Goal: Find specific page/section

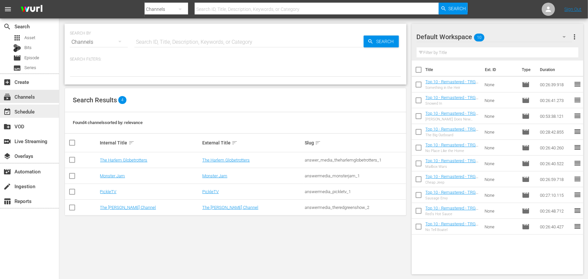
click at [36, 107] on div "event_available Schedule" at bounding box center [29, 111] width 59 height 13
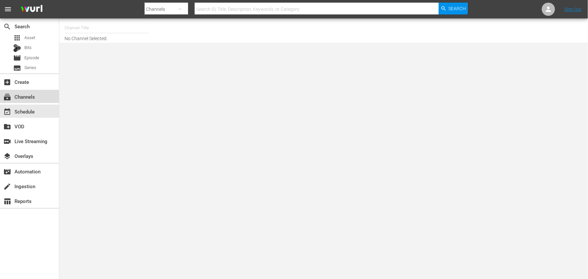
click at [27, 98] on div "subscriptions Channels" at bounding box center [18, 96] width 37 height 6
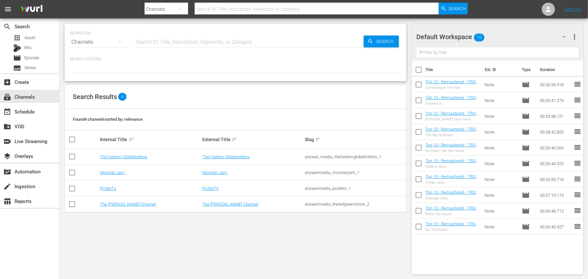
click at [335, 97] on div "Search Results 4" at bounding box center [235, 97] width 341 height 24
